Goal: Find specific fact: Find specific fact

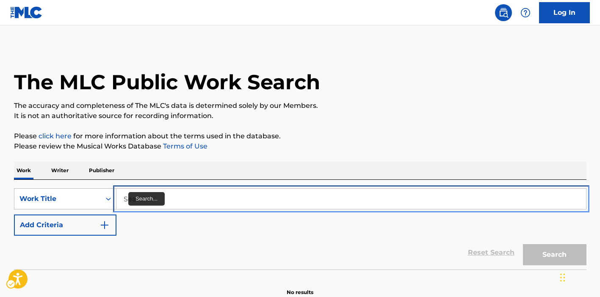
click at [125, 208] on input "Search..." at bounding box center [351, 199] width 470 height 20
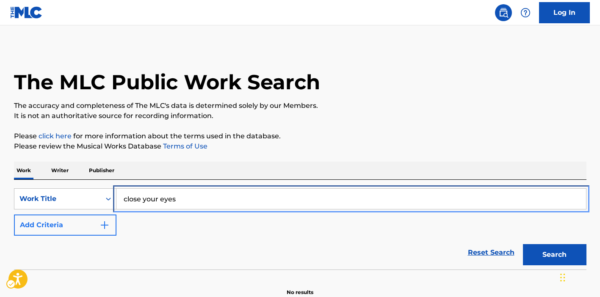
type input "close your eyes"
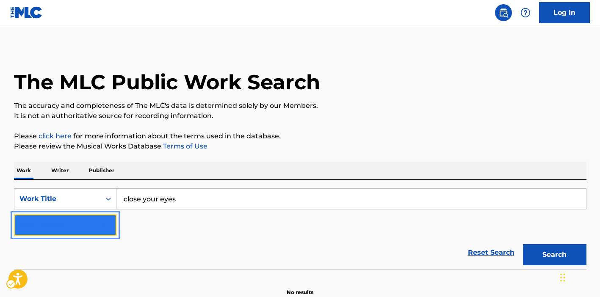
click at [74, 229] on button "Add Criteria" at bounding box center [65, 225] width 103 height 21
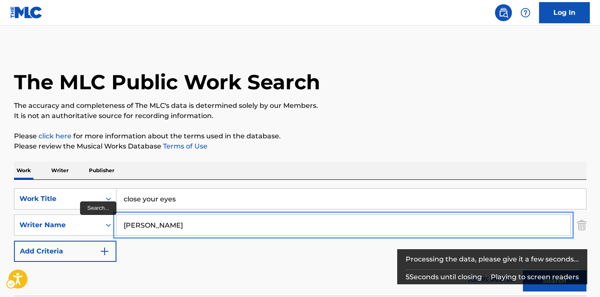
type input "[PERSON_NAME]"
click at [14, 241] on button "Add Criteria" at bounding box center [65, 251] width 103 height 21
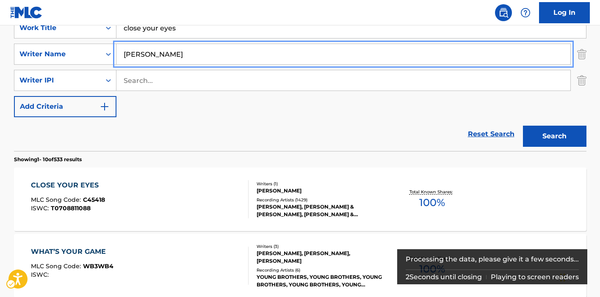
scroll to position [198, 0]
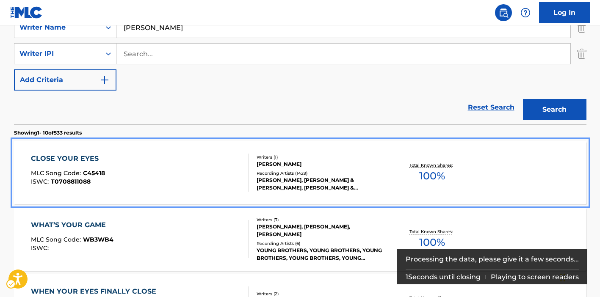
click at [217, 163] on div "CLOSE YOUR EYES MLC Song Code : C45418 ISWC : T0708811088" at bounding box center [140, 173] width 218 height 38
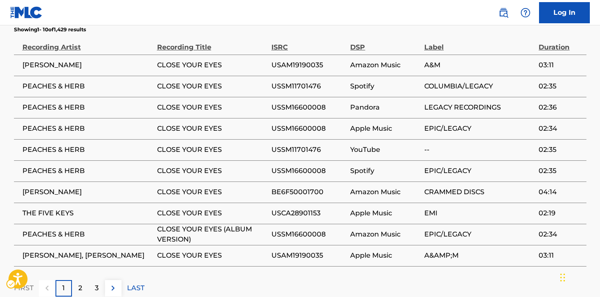
scroll to position [730, 0]
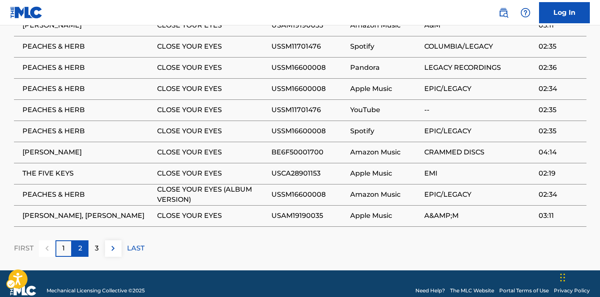
click at [83, 242] on div "2" at bounding box center [80, 249] width 17 height 17
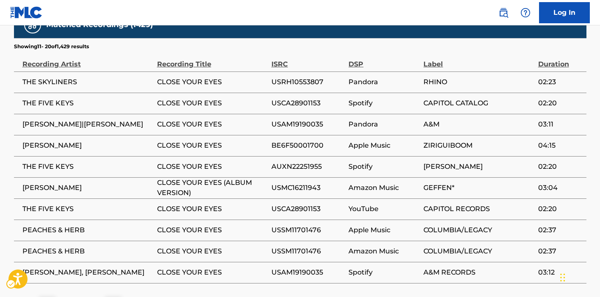
scroll to position [676, 0]
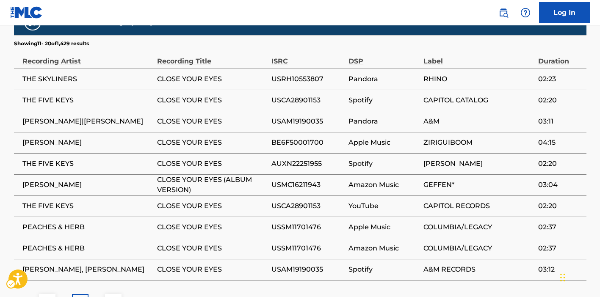
click at [298, 159] on span "AUXN22251955" at bounding box center [308, 164] width 73 height 10
copy span "AUXN22251955"
click at [302, 201] on span "USCA28901153" at bounding box center [308, 206] width 73 height 10
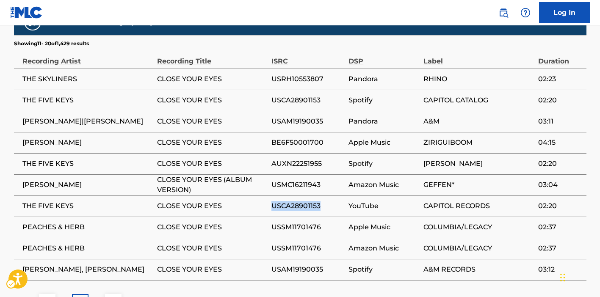
click at [302, 201] on span "USCA28901153" at bounding box center [308, 206] width 73 height 10
copy span "USCA28901153"
